Goal: Task Accomplishment & Management: Manage account settings

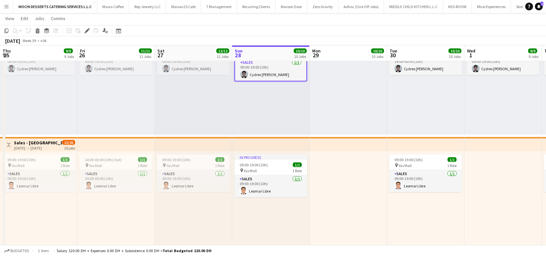
scroll to position [0, 155]
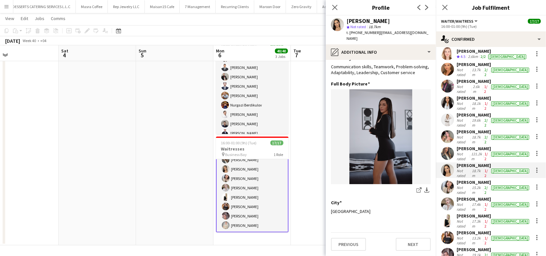
scroll to position [102, 0]
click at [337, 7] on icon "Close pop-in" at bounding box center [335, 7] width 6 height 6
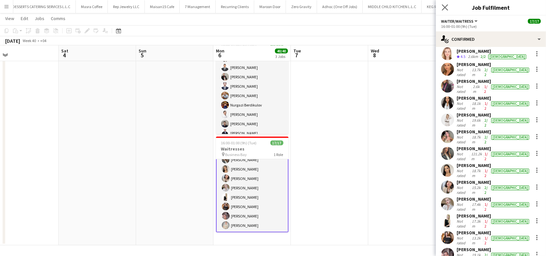
click at [448, 11] on app-icon "Close pop-in" at bounding box center [445, 7] width 9 height 9
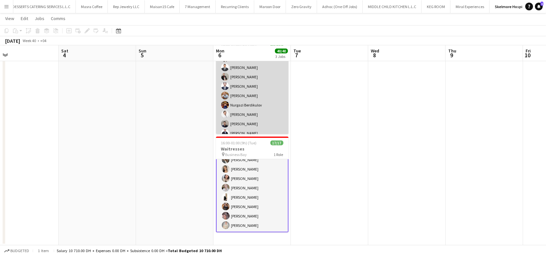
click at [258, 108] on app-card-role "Waiter/Waitress 14/14 16:00-01:00 (9h) [PERSON_NAME] [PERSON_NAME] [PERSON_NAME…" at bounding box center [252, 105] width 73 height 144
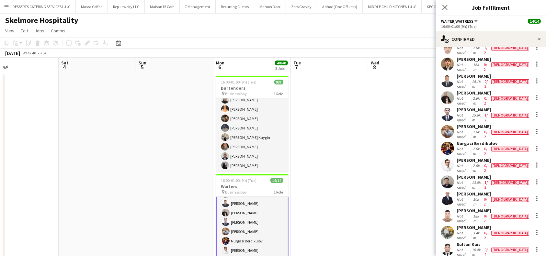
scroll to position [26, 0]
click at [475, 208] on div "[PERSON_NAME]" at bounding box center [494, 211] width 74 height 6
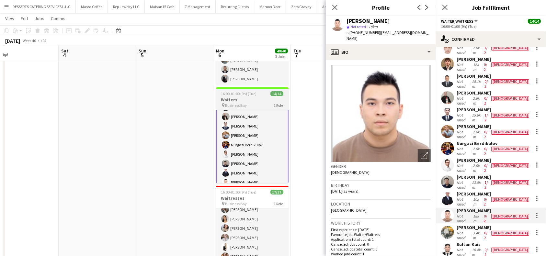
scroll to position [36, 0]
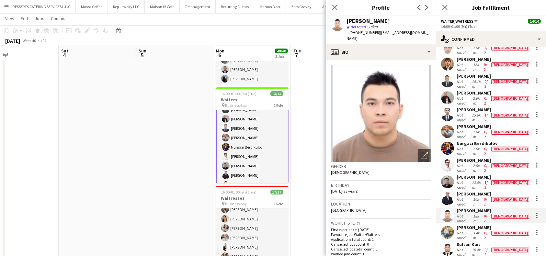
drag, startPoint x: 413, startPoint y: 22, endPoint x: 345, endPoint y: 20, distance: 67.8
click at [345, 20] on div "[PERSON_NAME] star Not rated 18km t. [PHONE_NUMBER] | [EMAIL_ADDRESS][DOMAIN_NA…" at bounding box center [381, 30] width 110 height 29
copy div "[PERSON_NAME]"
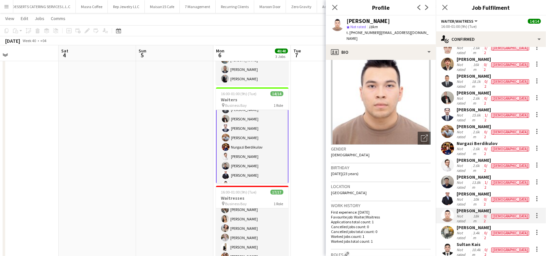
scroll to position [0, 0]
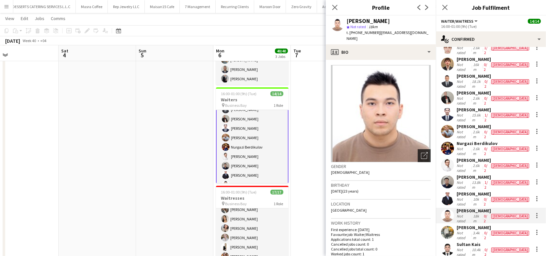
click at [422, 152] on div "Open photos pop-in" at bounding box center [424, 155] width 13 height 13
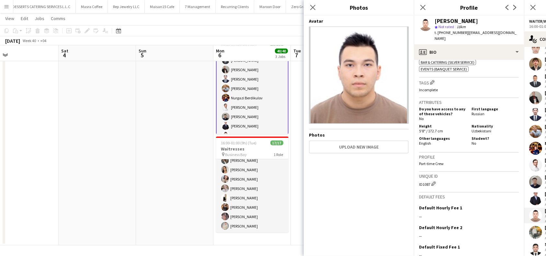
scroll to position [296, 0]
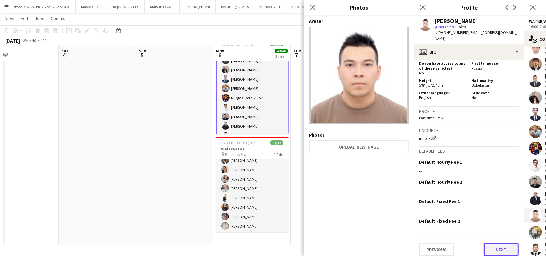
click at [500, 245] on button "Next" at bounding box center [501, 249] width 35 height 13
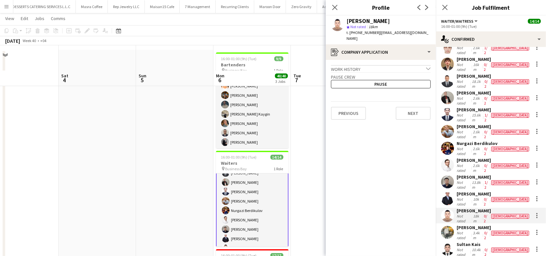
scroll to position [6, 0]
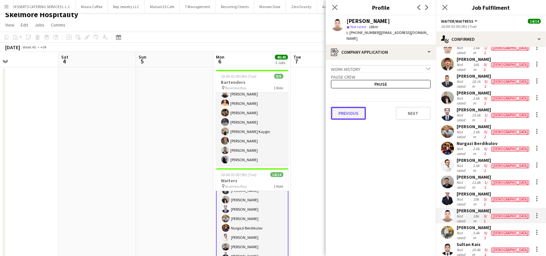
click at [353, 108] on button "Previous" at bounding box center [348, 113] width 35 height 13
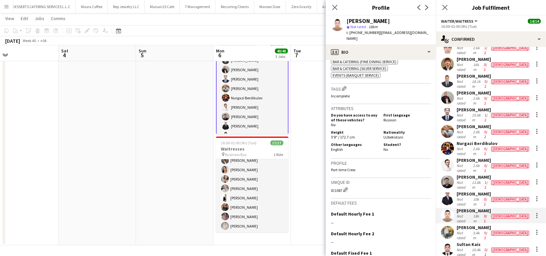
scroll to position [296, 0]
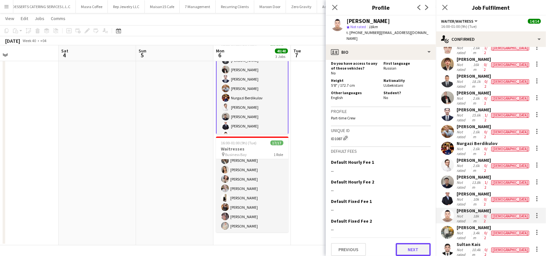
click at [407, 244] on button "Next" at bounding box center [413, 249] width 35 height 13
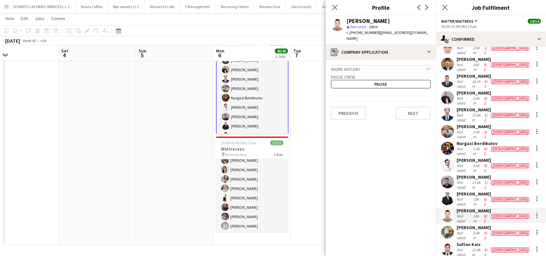
click at [421, 115] on app-crew-profile-application "Work history chevron-down Incomplete Pause crew Pause Previous Next" at bounding box center [381, 158] width 110 height 196
click at [419, 111] on button "Next" at bounding box center [413, 113] width 35 height 13
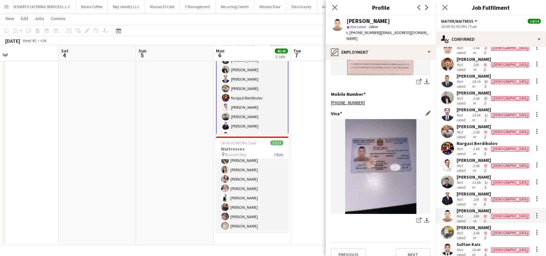
scroll to position [327, 0]
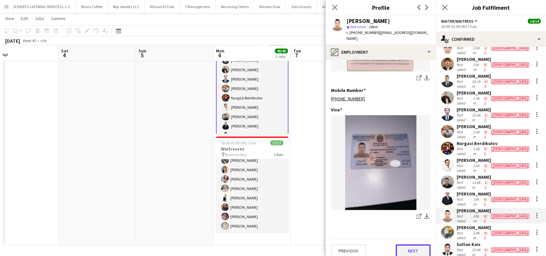
click at [402, 245] on button "Next" at bounding box center [413, 251] width 35 height 13
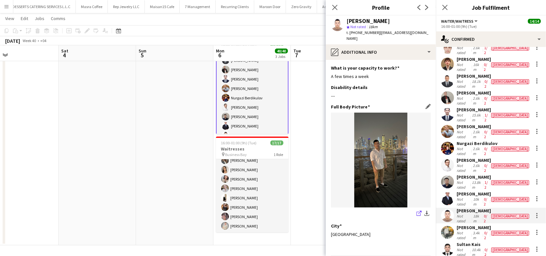
click at [417, 211] on icon "share-external-link-1" at bounding box center [419, 213] width 5 height 5
click at [471, 231] on div "Not rated" at bounding box center [464, 236] width 15 height 10
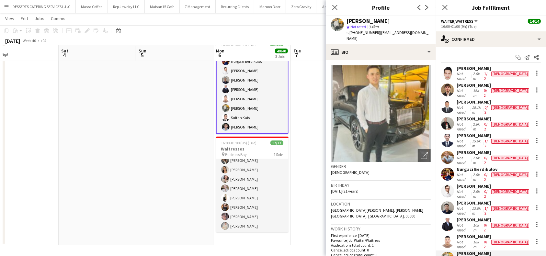
scroll to position [0, 0]
click at [468, 67] on div "[PERSON_NAME]" at bounding box center [494, 68] width 74 height 6
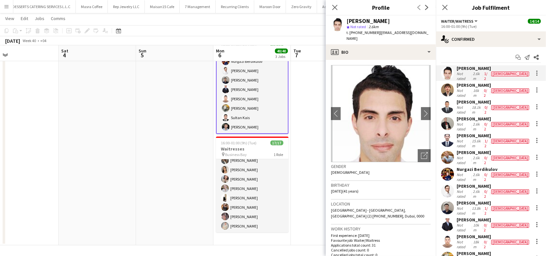
click at [480, 116] on div "[PERSON_NAME]" at bounding box center [494, 119] width 74 height 6
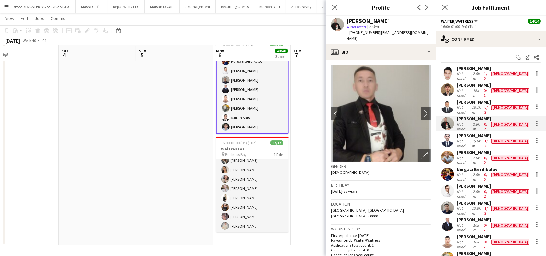
click at [477, 200] on div "[PERSON_NAME]" at bounding box center [494, 203] width 74 height 6
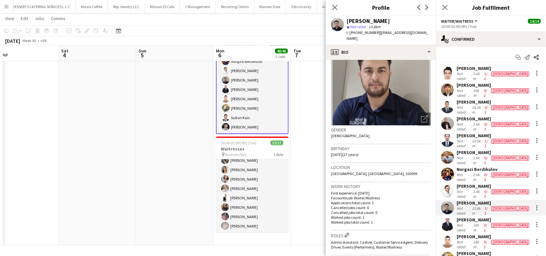
scroll to position [130, 0]
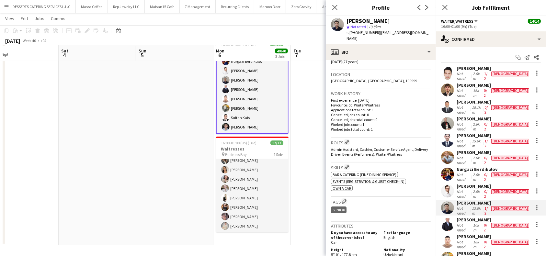
click at [491, 200] on div "[PERSON_NAME]" at bounding box center [494, 203] width 74 height 6
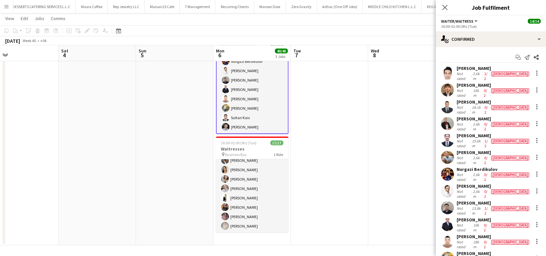
click at [472, 200] on div "[PERSON_NAME]" at bounding box center [494, 203] width 74 height 6
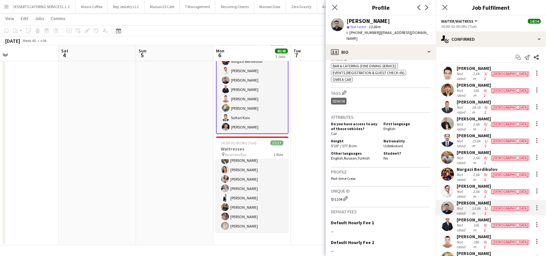
scroll to position [299, 0]
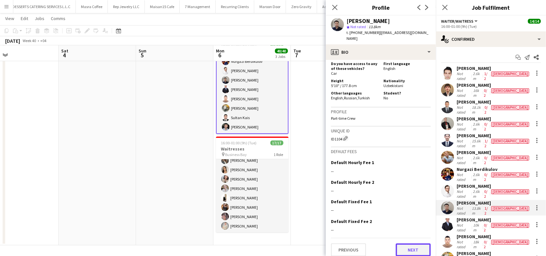
click at [410, 247] on button "Next" at bounding box center [413, 250] width 35 height 13
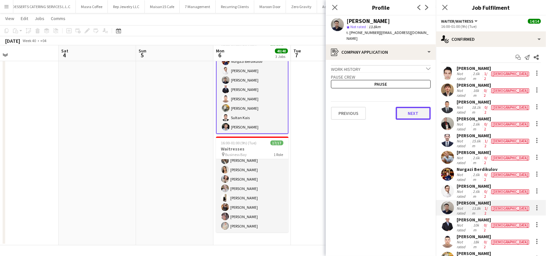
click at [402, 109] on button "Next" at bounding box center [413, 113] width 35 height 13
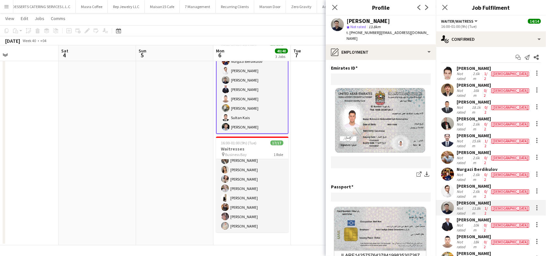
drag, startPoint x: 414, startPoint y: 19, endPoint x: 348, endPoint y: 19, distance: 66.1
click at [348, 19] on div "[PERSON_NAME]" at bounding box center [389, 21] width 84 height 6
copy div "[PERSON_NAME]"
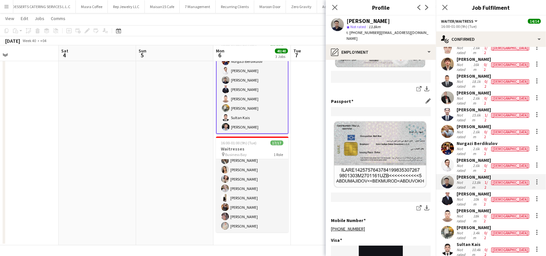
scroll to position [86, 0]
click at [422, 21] on div "[PERSON_NAME] star Not rated 13.8km t. [PHONE_NUMBER] | [EMAIL_ADDRESS][DOMAIN_…" at bounding box center [381, 30] width 110 height 29
drag, startPoint x: 348, startPoint y: 20, endPoint x: 411, endPoint y: 18, distance: 63.2
click at [411, 18] on div "[PERSON_NAME]" at bounding box center [389, 21] width 84 height 6
copy div "[PERSON_NAME]"
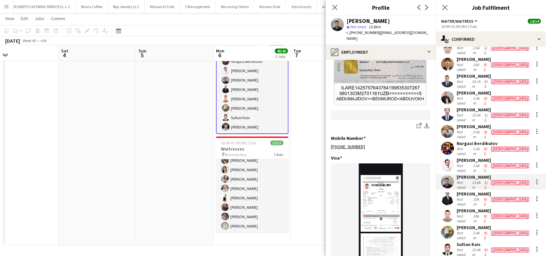
scroll to position [216, 0]
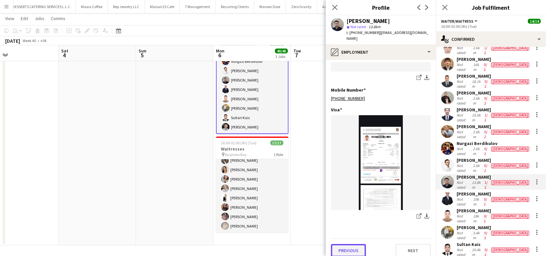
click at [358, 250] on button "Previous" at bounding box center [348, 250] width 35 height 13
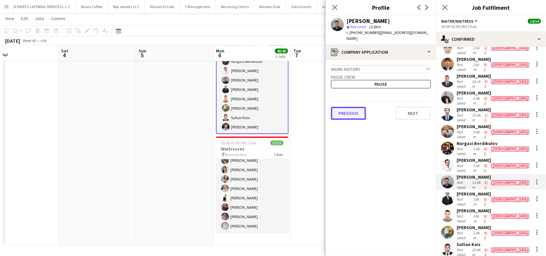
click at [349, 109] on button "Previous" at bounding box center [348, 113] width 35 height 13
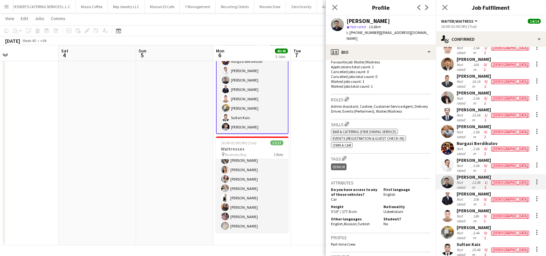
scroll to position [299, 0]
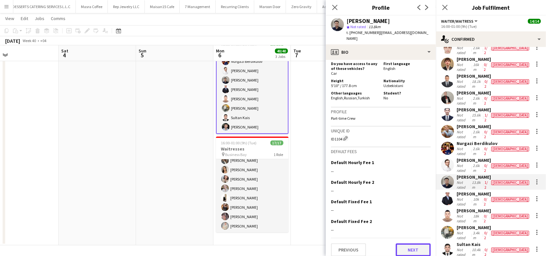
click at [399, 249] on button "Next" at bounding box center [413, 250] width 35 height 13
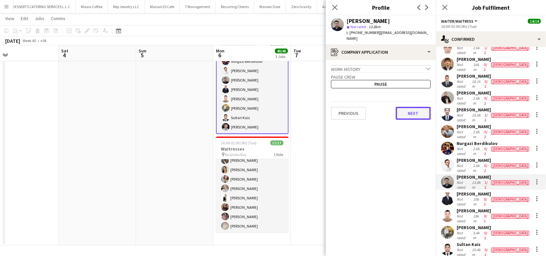
click at [415, 108] on button "Next" at bounding box center [413, 113] width 35 height 13
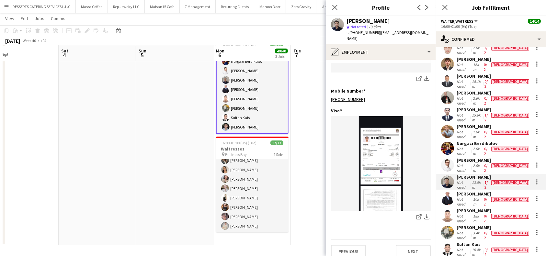
scroll to position [216, 0]
click at [403, 245] on button "Next" at bounding box center [413, 250] width 35 height 13
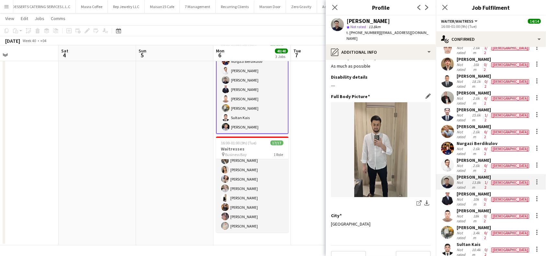
scroll to position [17, 0]
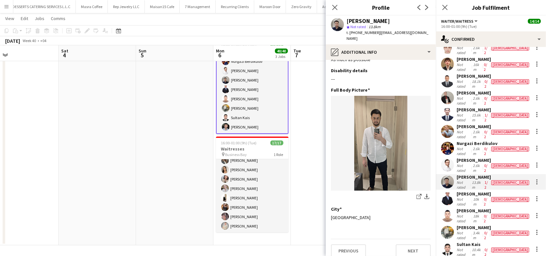
click at [480, 191] on div "[PERSON_NAME]" at bounding box center [494, 194] width 74 height 6
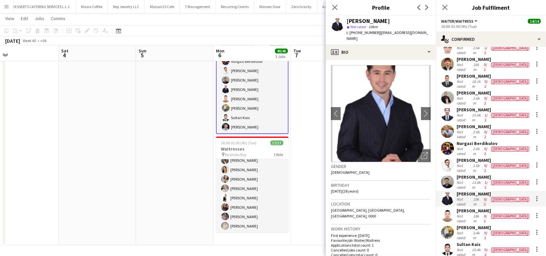
drag, startPoint x: 391, startPoint y: 21, endPoint x: 346, endPoint y: 20, distance: 44.4
click at [346, 20] on div "[PERSON_NAME] star Not rated 10km t. [PHONE_NUMBER] | [EMAIL_ADDRESS][DOMAIN_NA…" at bounding box center [381, 30] width 110 height 29
copy div "[PERSON_NAME]"
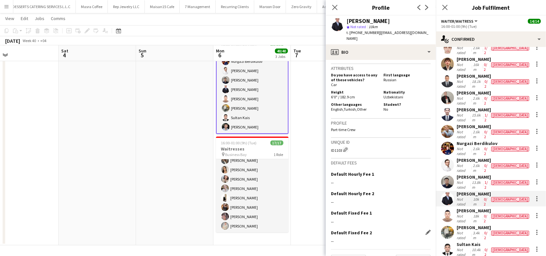
scroll to position [314, 0]
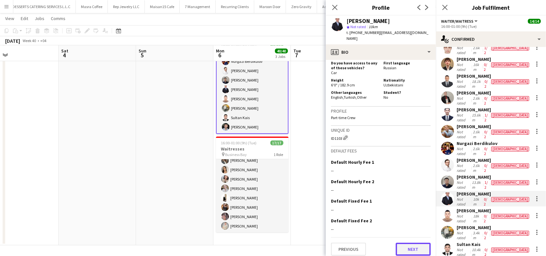
click at [405, 244] on button "Next" at bounding box center [413, 249] width 35 height 13
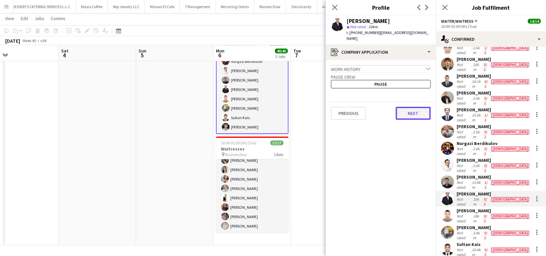
click at [404, 116] on button "Next" at bounding box center [413, 113] width 35 height 13
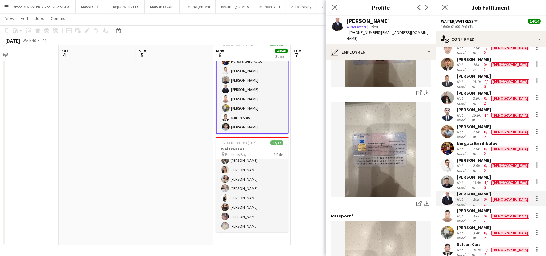
scroll to position [333, 0]
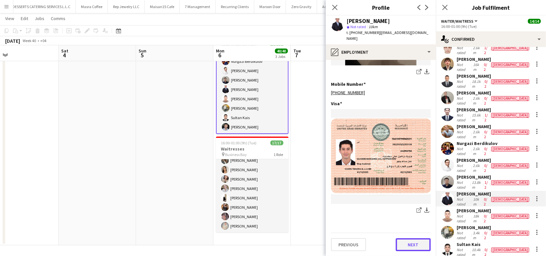
click at [417, 246] on button "Next" at bounding box center [413, 244] width 35 height 13
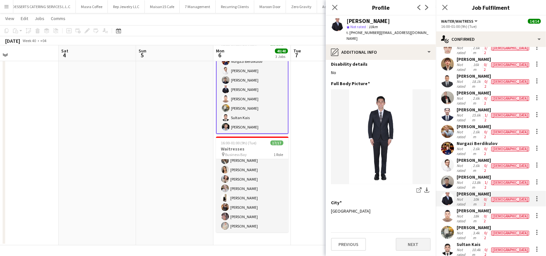
scroll to position [0, 0]
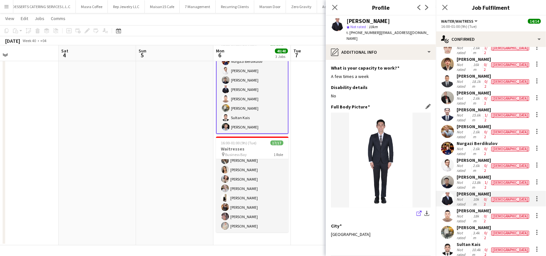
click at [417, 212] on icon at bounding box center [419, 214] width 4 height 4
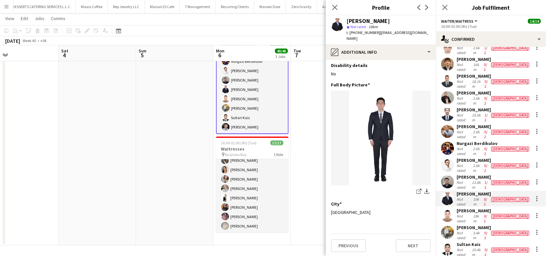
scroll to position [23, 0]
click at [409, 241] on button "Next" at bounding box center [413, 244] width 35 height 13
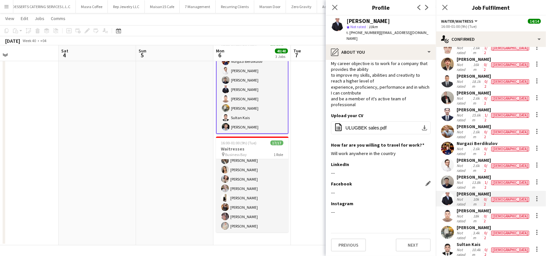
scroll to position [13, 0]
click at [422, 128] on app-icon "download-bottom" at bounding box center [424, 127] width 5 height 5
